Goal: Information Seeking & Learning: Find specific fact

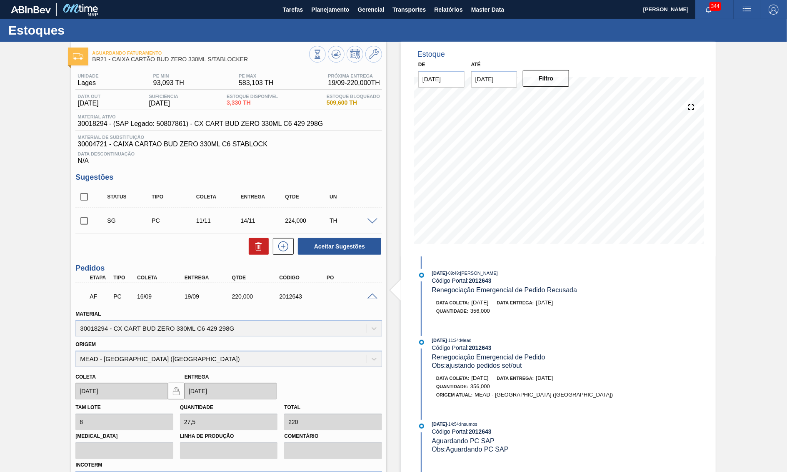
click at [374, 293] on div "AF PC 16/09 19/09 220,000 2012643" at bounding box center [228, 295] width 307 height 21
click at [368, 300] on span at bounding box center [373, 296] width 10 height 6
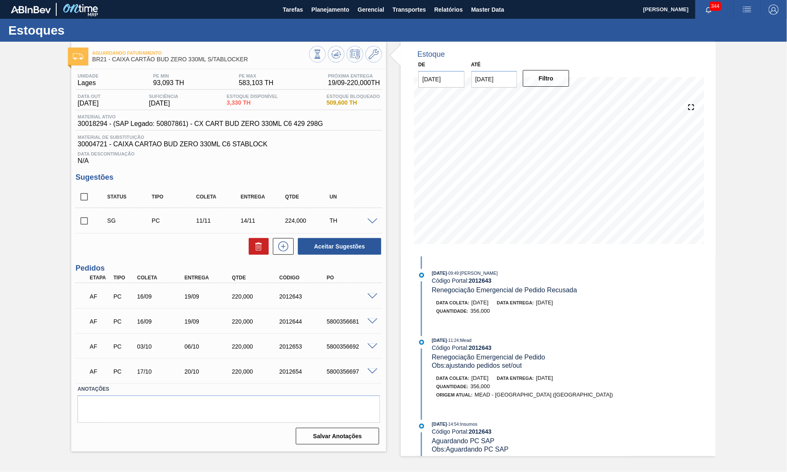
click at [333, 42] on div "Aguardando Faturamento BR21 - CAIXA CARTÃO BUD ZERO 330ML S/TABLOCKER" at bounding box center [228, 53] width 315 height 23
click at [335, 52] on icon at bounding box center [336, 54] width 10 height 10
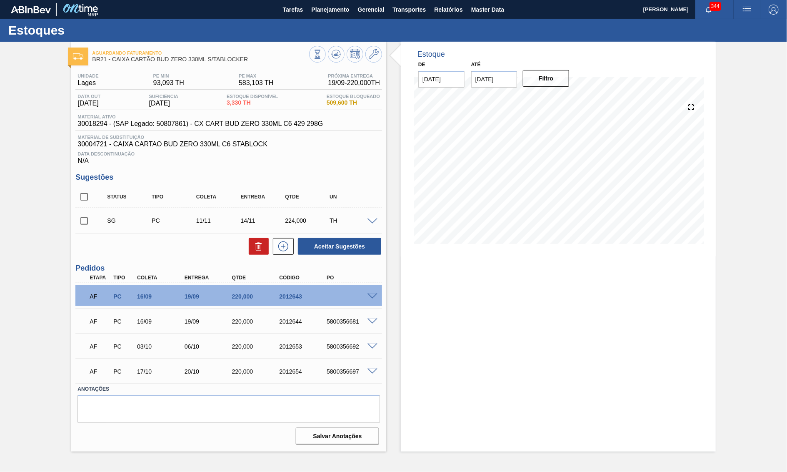
click at [345, 325] on div "5800356681" at bounding box center [351, 321] width 53 height 7
copy div "5800356681"
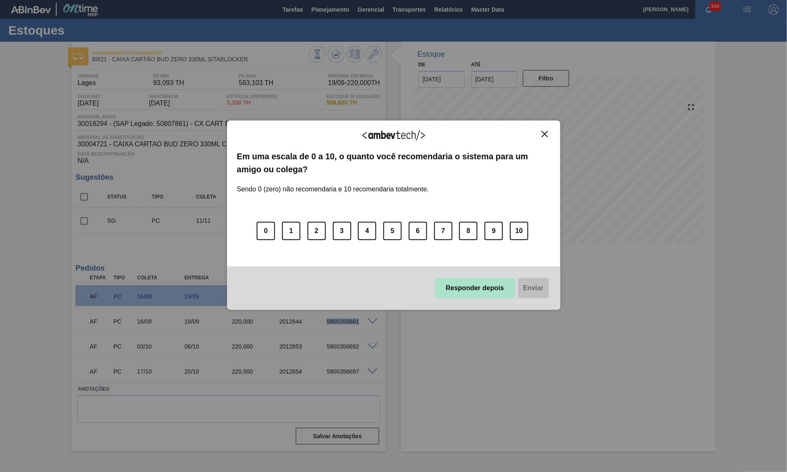
click at [461, 287] on button "Responder depois" at bounding box center [475, 288] width 80 height 20
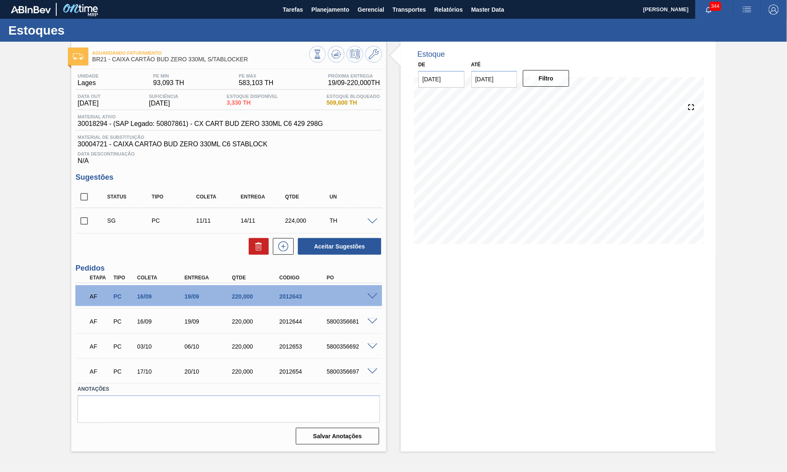
click at [256, 128] on span "30018294 - (SAP Legado: 50807861) - CX CART BUD ZERO 330ML C6 429 298G" at bounding box center [200, 124] width 245 height 8
click at [255, 128] on span "30018294 - (SAP Legado: 50807861) - CX CART BUD ZERO 330ML C6 429 298G" at bounding box center [200, 124] width 245 height 8
click at [188, 124] on span "30018294 - (SAP Legado: 50807861) - CX CART BUD ZERO 330ML C6 429 298G" at bounding box center [200, 124] width 245 height 8
copy span "CX CART BUD ZERO 3"
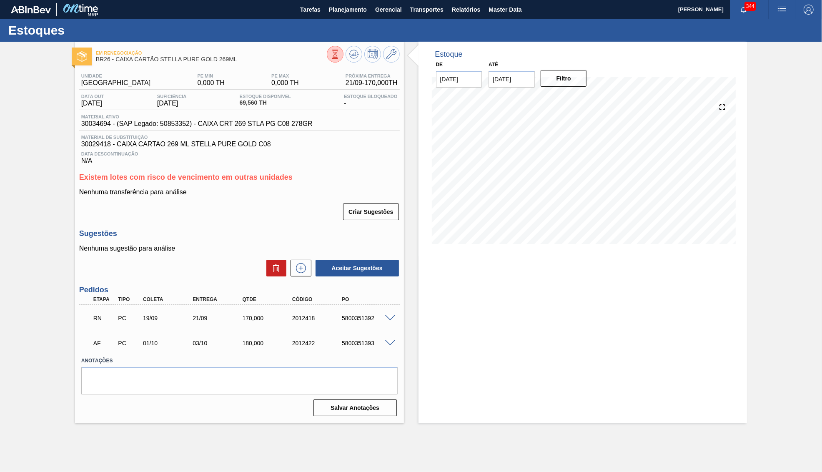
click at [199, 117] on span "Material ativo" at bounding box center [196, 116] width 231 height 5
click at [198, 126] on span "30034694 - (SAP Legado: 50853352) - CAIXA CRT 269 STLA PG C08 278GR" at bounding box center [196, 124] width 231 height 8
